Goal: Navigation & Orientation: Find specific page/section

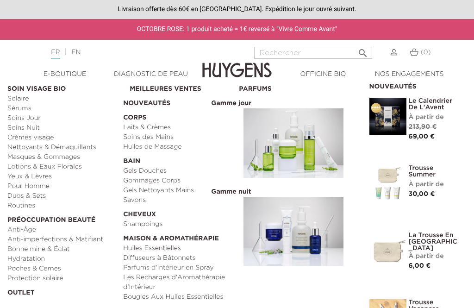
click at [77, 75] on link "  E-Boutique" at bounding box center [65, 74] width 86 height 10
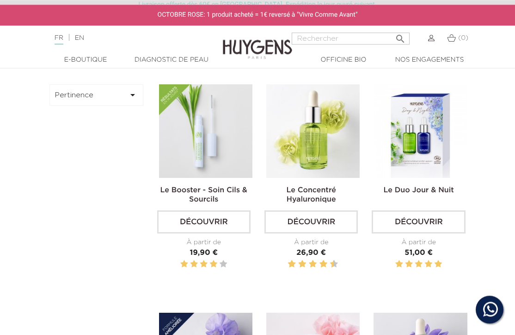
click at [123, 105] on button "Pertinence " at bounding box center [97, 94] width 94 height 21
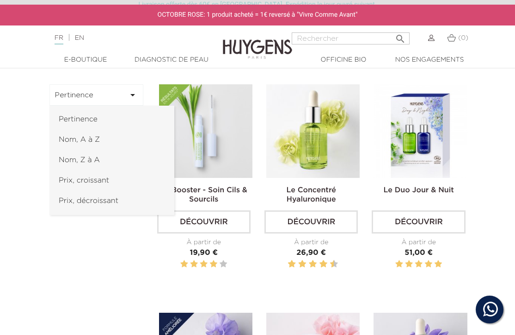
click at [113, 191] on link "Prix, croissant" at bounding box center [112, 180] width 125 height 20
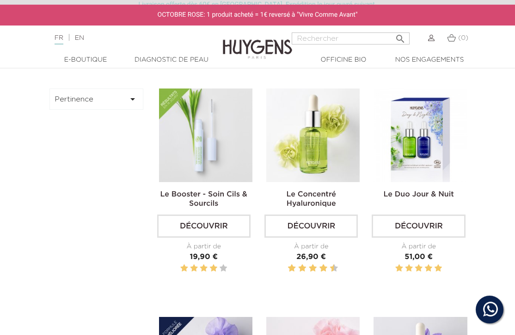
click at [130, 105] on icon "" at bounding box center [132, 98] width 11 height 11
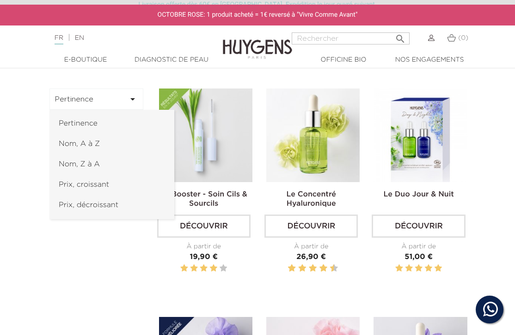
click at [99, 195] on link "Prix, croissant" at bounding box center [112, 184] width 125 height 20
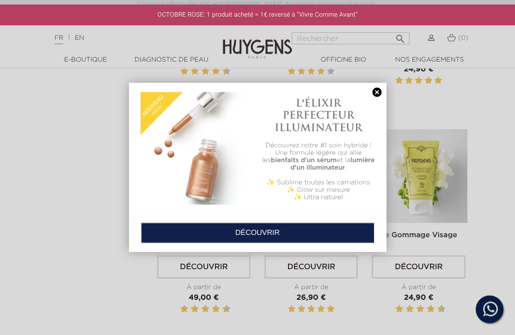
scroll to position [904, 0]
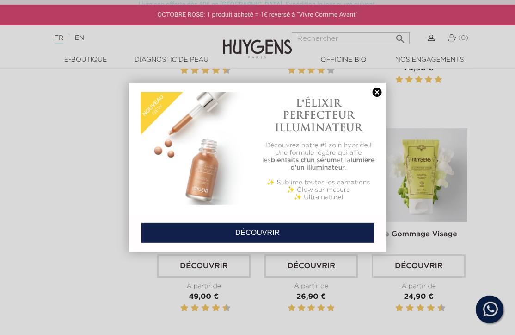
click at [379, 91] on link at bounding box center [377, 92] width 13 height 10
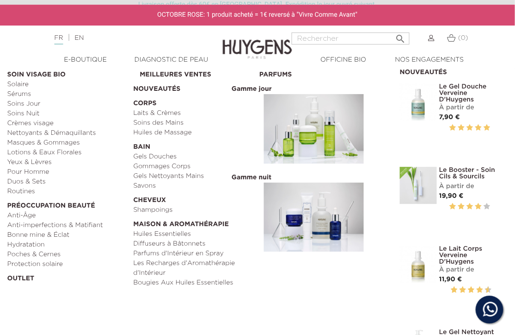
scroll to position [358, 6]
click at [152, 205] on link "  Cheveux" at bounding box center [194, 198] width 120 height 14
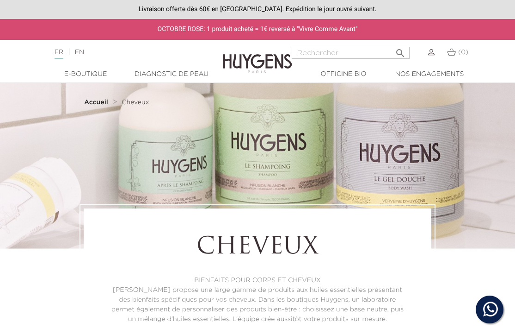
click at [106, 105] on strong "Accueil" at bounding box center [96, 102] width 24 height 6
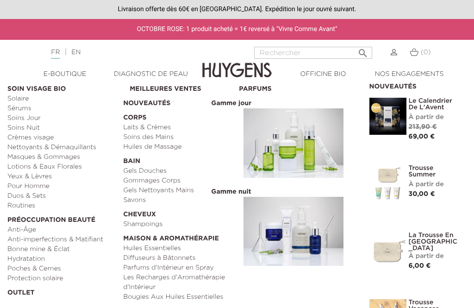
click at [45, 90] on link "  Soin Visage Bio" at bounding box center [61, 87] width 109 height 14
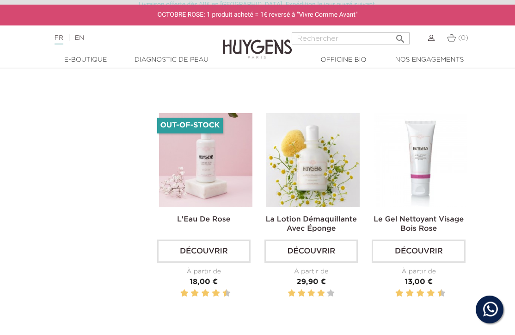
scroll to position [2051, 0]
